Goal: Transaction & Acquisition: Download file/media

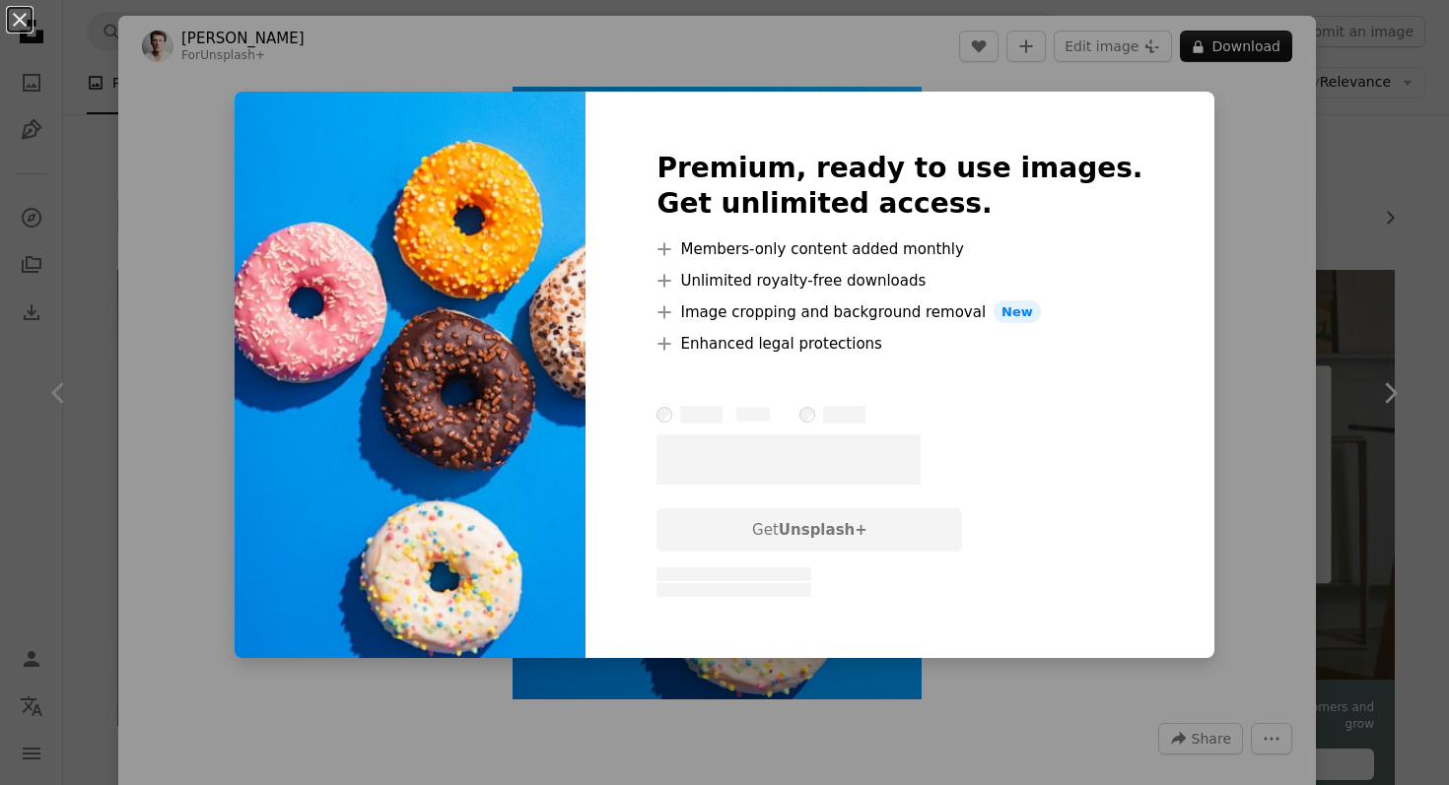
scroll to position [1025, 0]
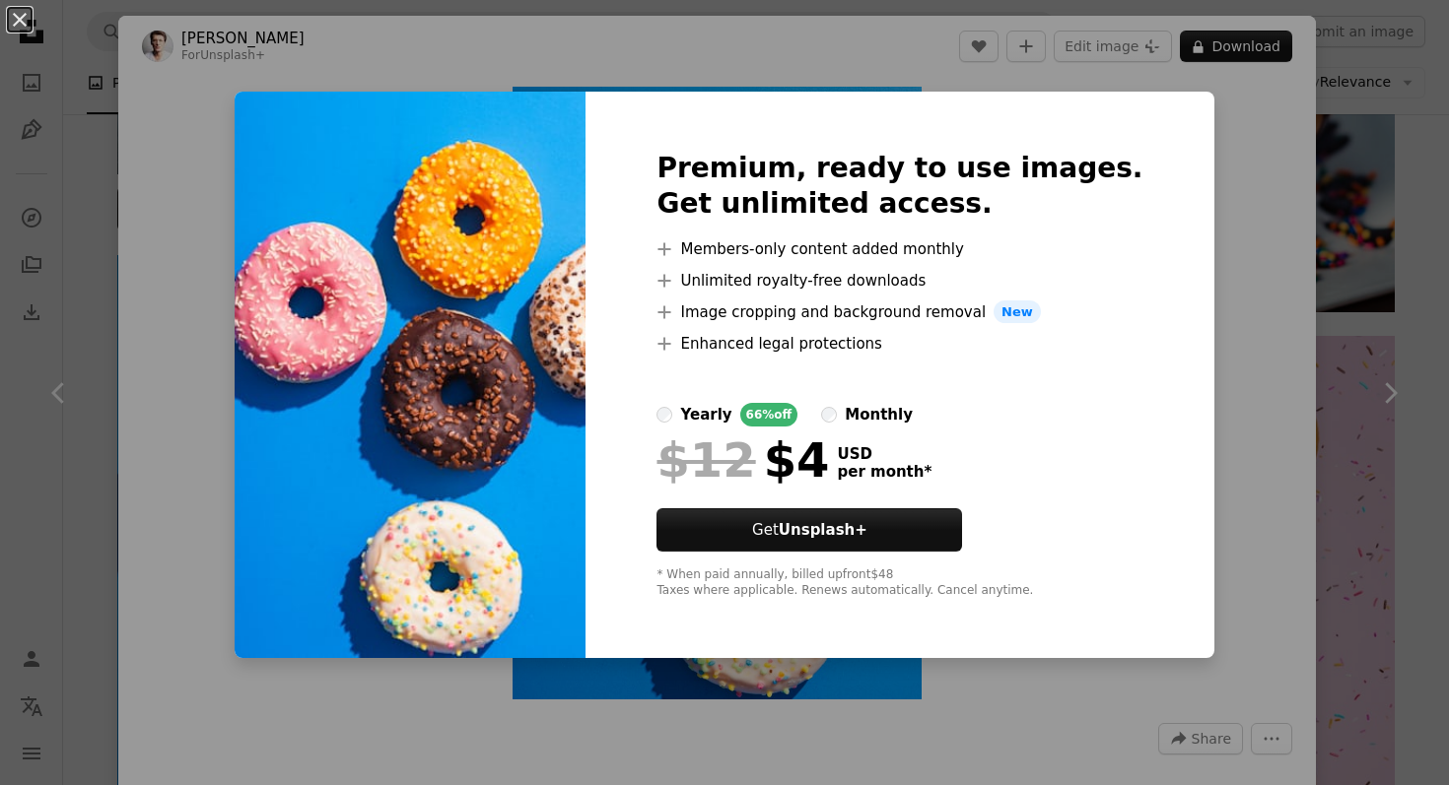
click at [1316, 226] on div "An X shape Premium, ready to use images. Get unlimited access. A plus sign Memb…" at bounding box center [724, 392] width 1449 height 785
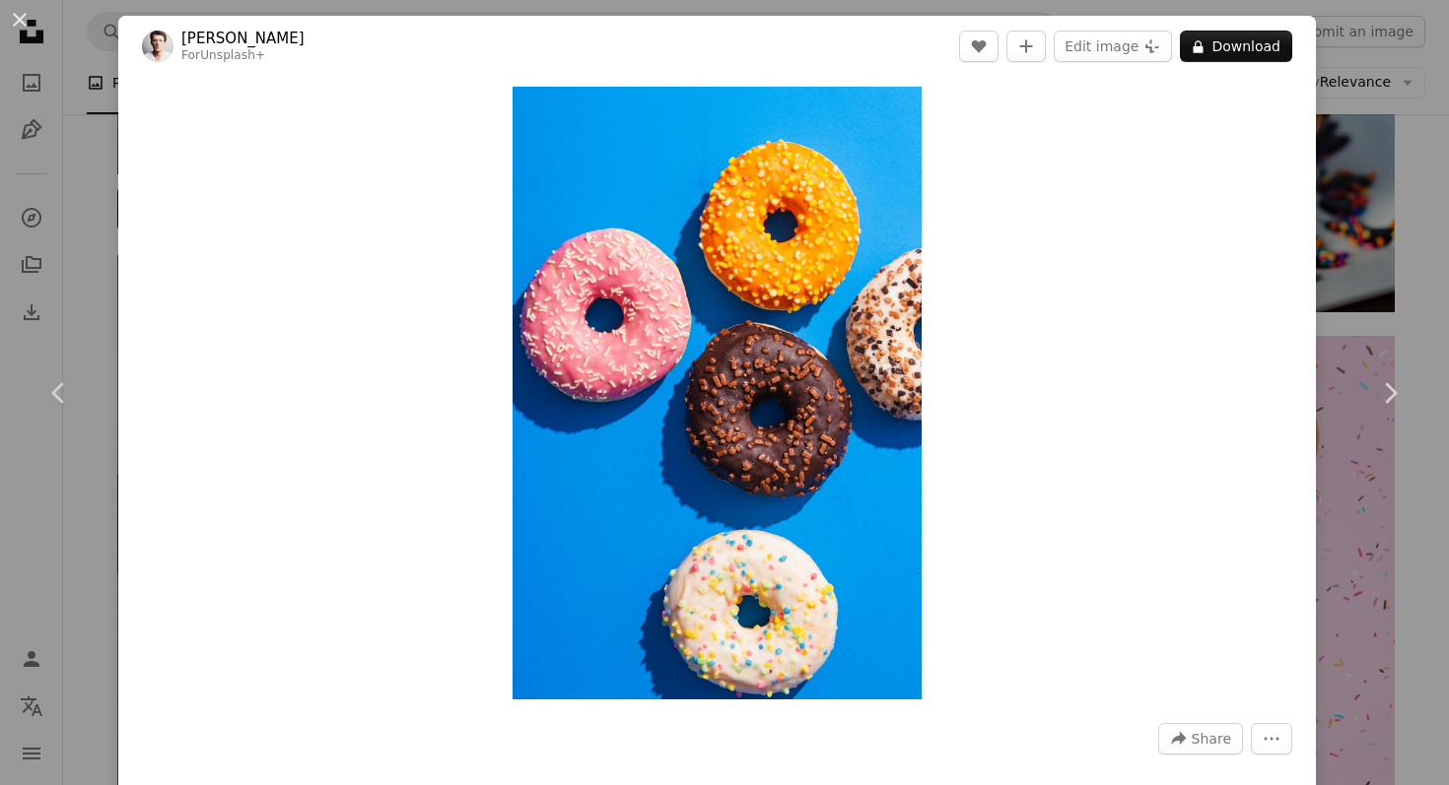
click at [1293, 199] on div "Zoom in" at bounding box center [716, 393] width 1197 height 633
click at [1367, 220] on div "An X shape Chevron left Chevron right [PERSON_NAME] For Unsplash+ A heart A plu…" at bounding box center [724, 392] width 1449 height 785
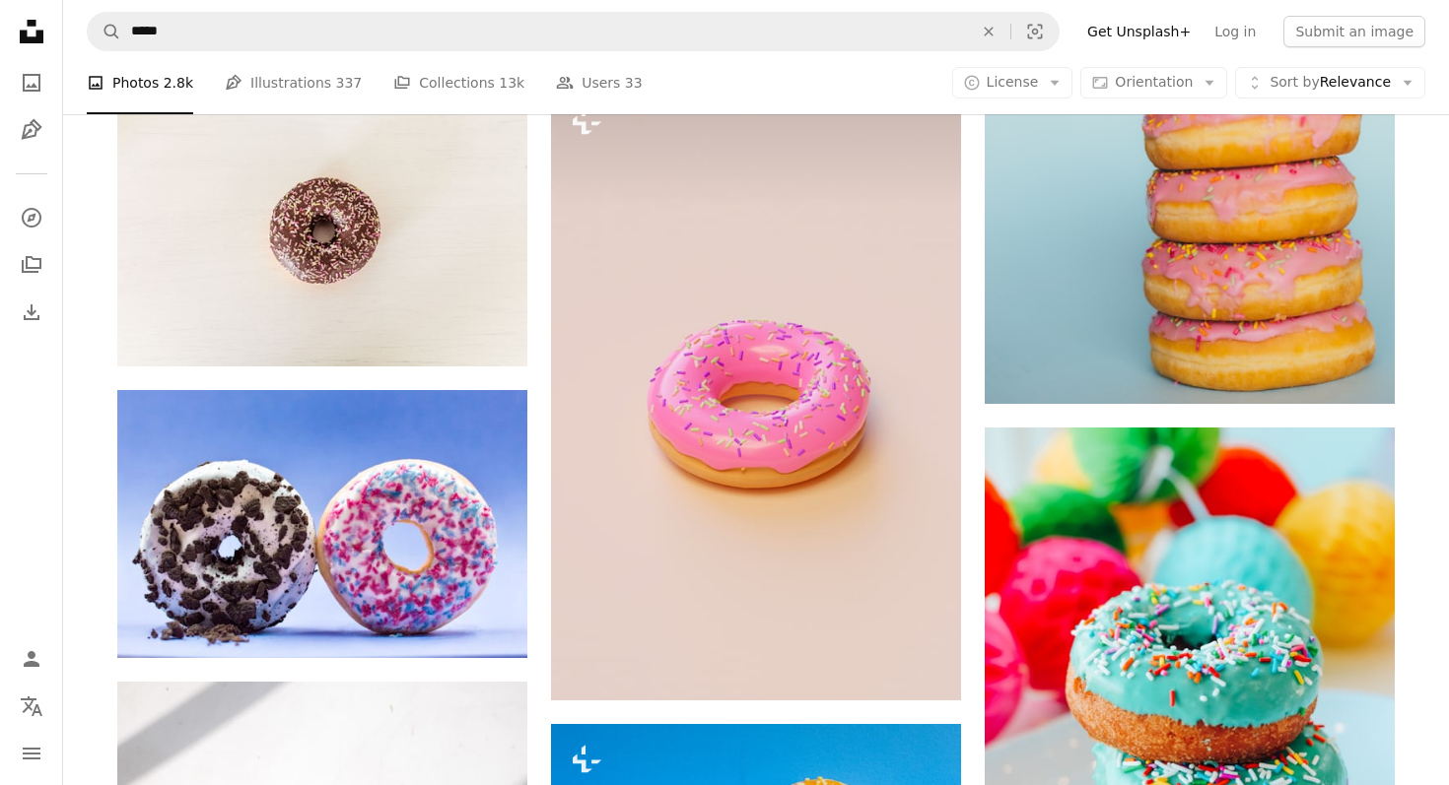
scroll to position [3033, 0]
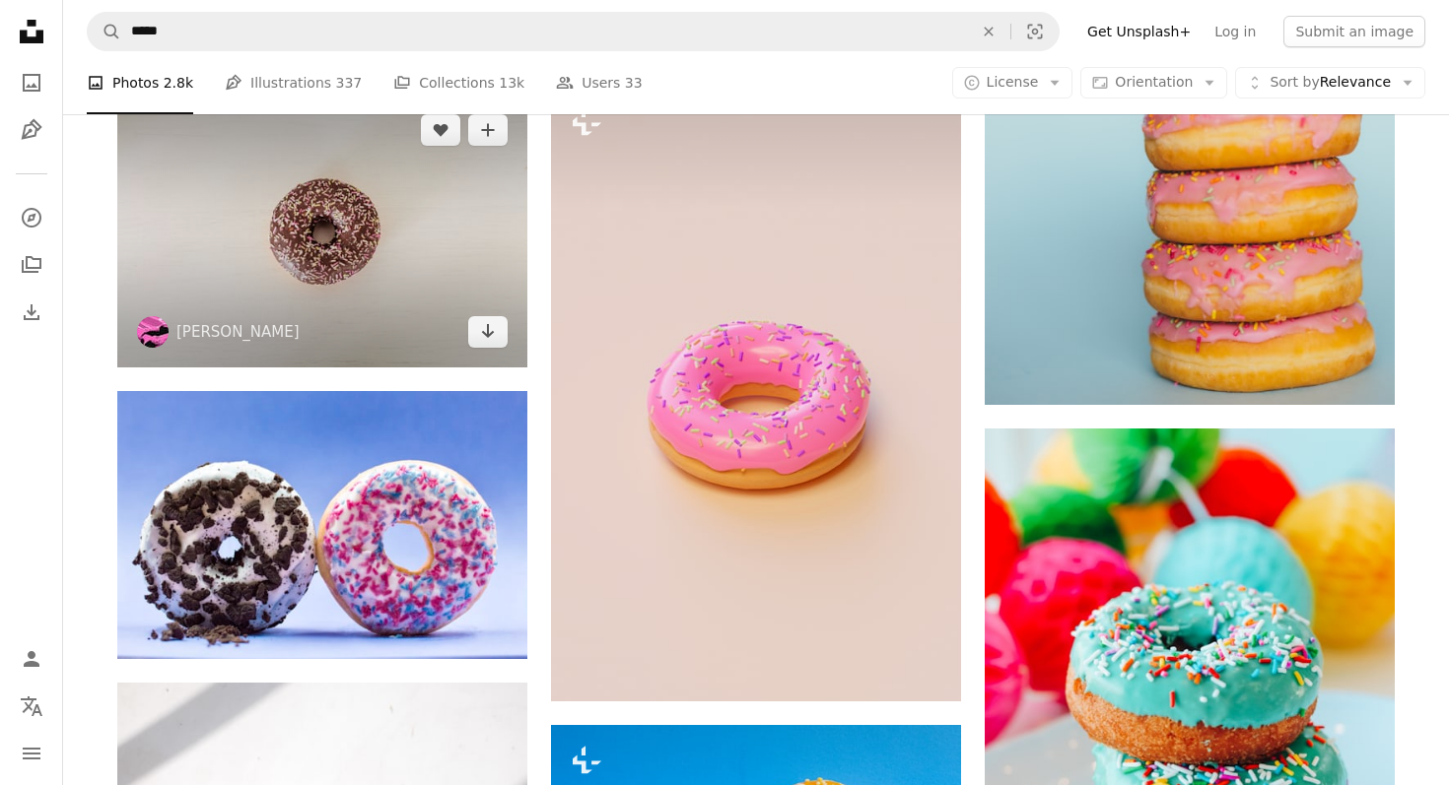
click at [435, 233] on img at bounding box center [322, 231] width 410 height 273
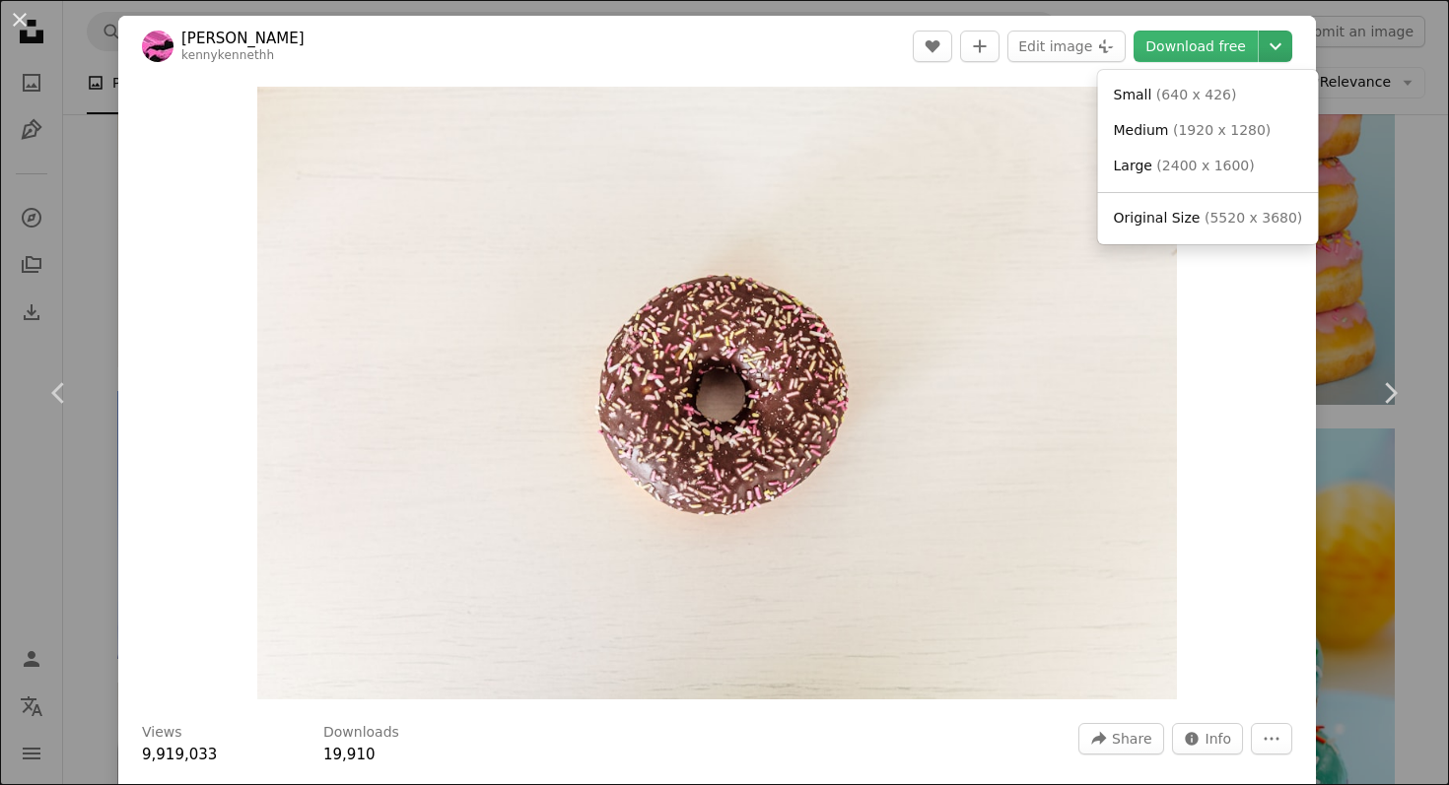
click at [1287, 37] on icon "Chevron down" at bounding box center [1275, 46] width 32 height 24
click at [1280, 166] on link "Large ( 2400 x 1600 )" at bounding box center [1208, 166] width 205 height 35
